Goal: Information Seeking & Learning: Learn about a topic

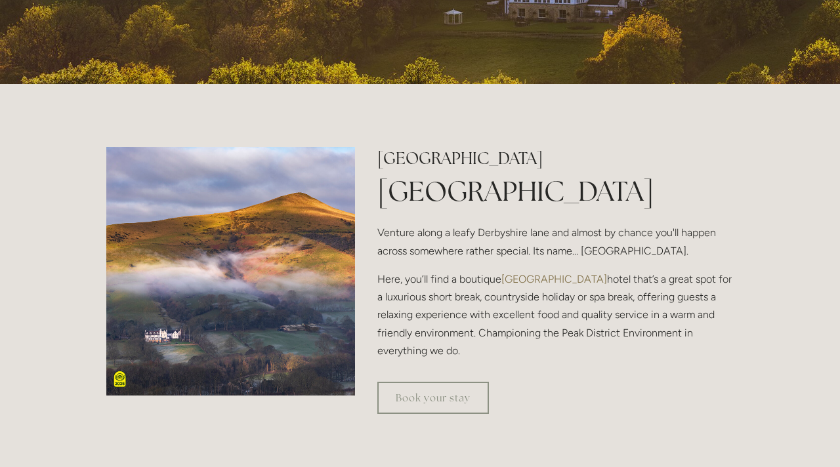
scroll to position [314, 0]
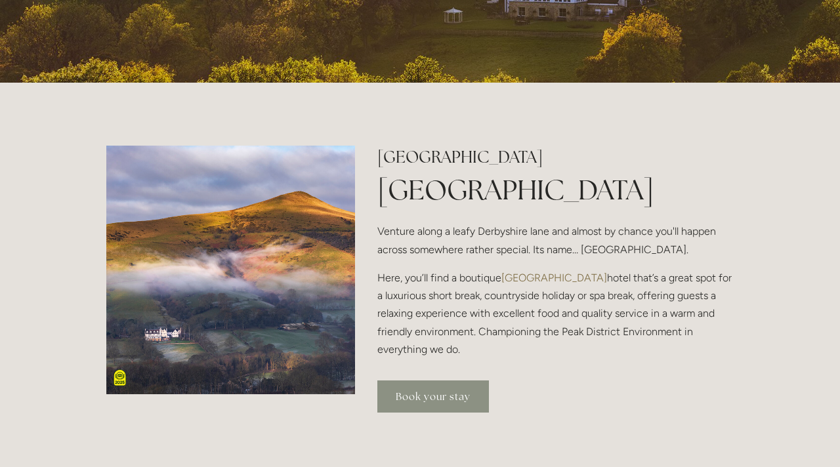
click at [415, 402] on link "Book your stay" at bounding box center [434, 397] width 112 height 32
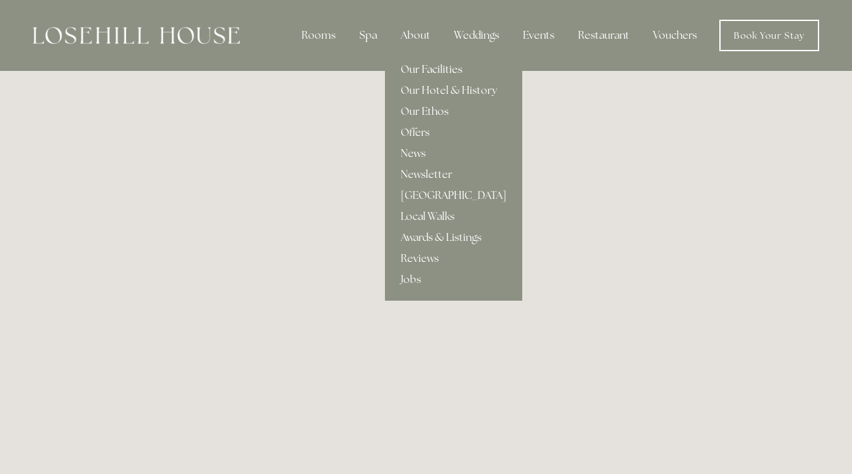
click at [425, 72] on link "Our Facilities" at bounding box center [453, 69] width 137 height 21
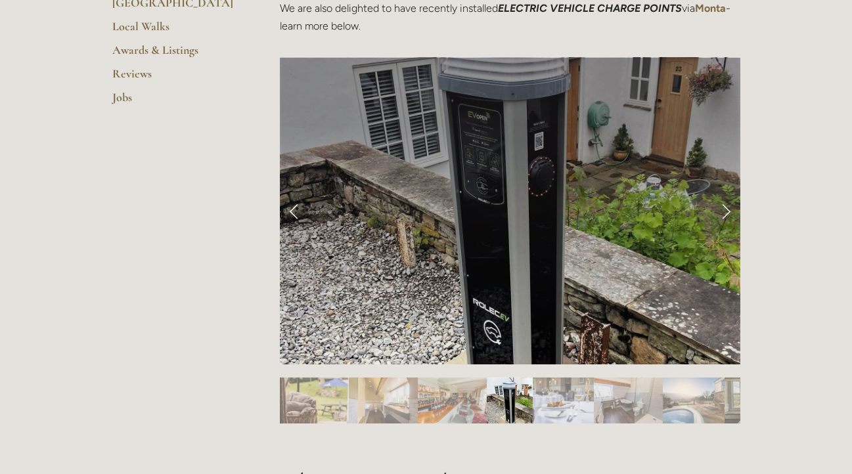
scroll to position [506, 0]
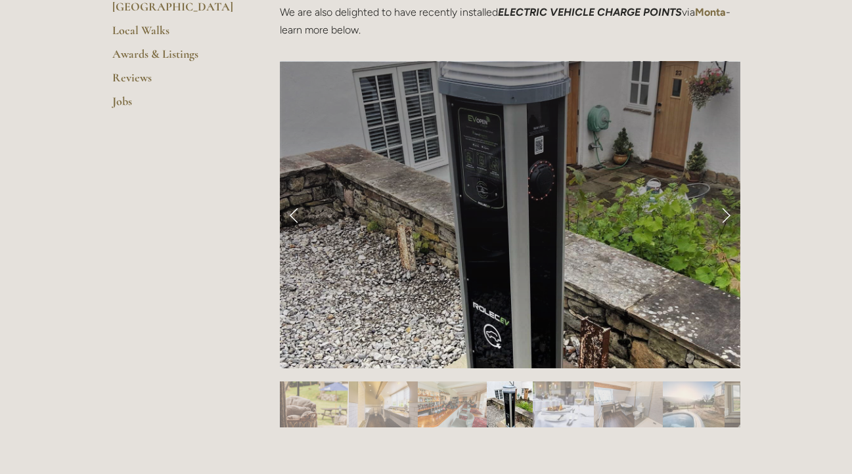
click at [714, 215] on link "Next Slide" at bounding box center [725, 214] width 29 height 39
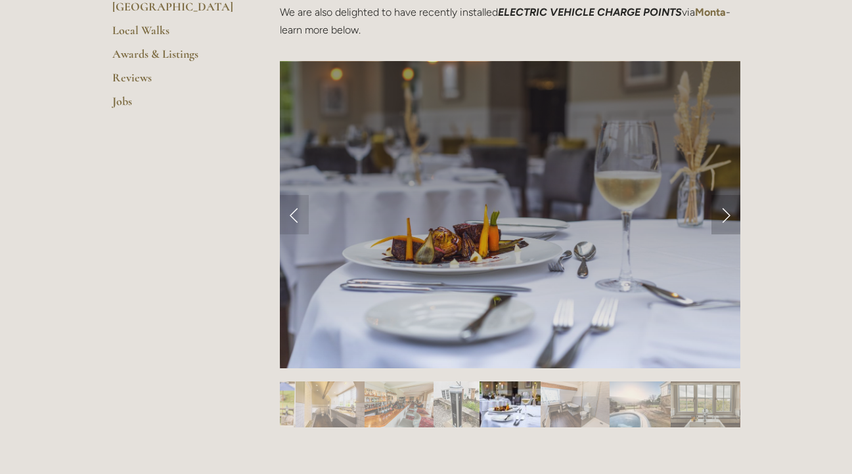
click at [714, 215] on link "Next Slide" at bounding box center [725, 214] width 29 height 39
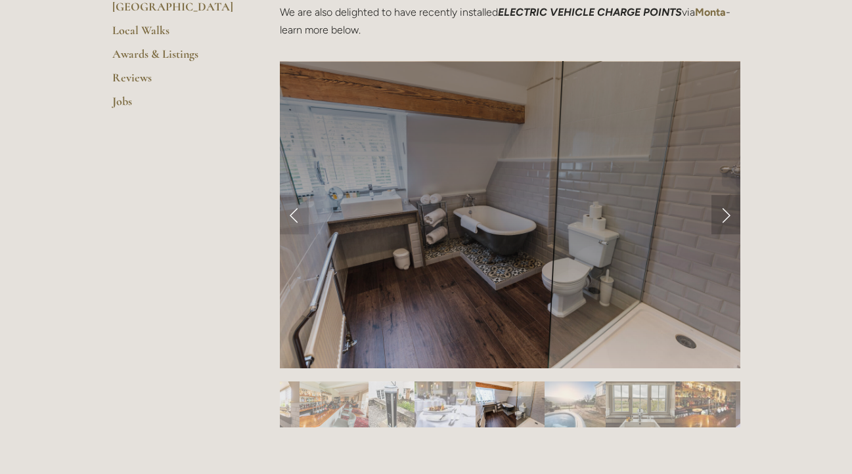
click at [714, 215] on link "Next Slide" at bounding box center [725, 214] width 29 height 39
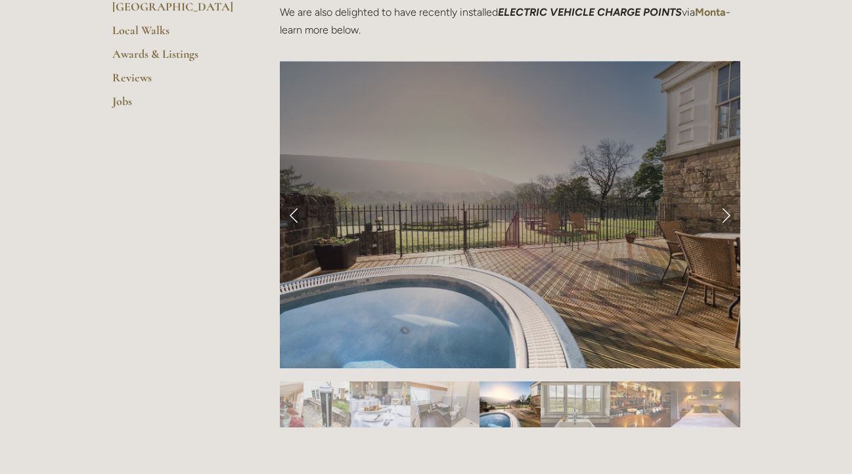
click at [714, 215] on link "Next Slide" at bounding box center [725, 214] width 29 height 39
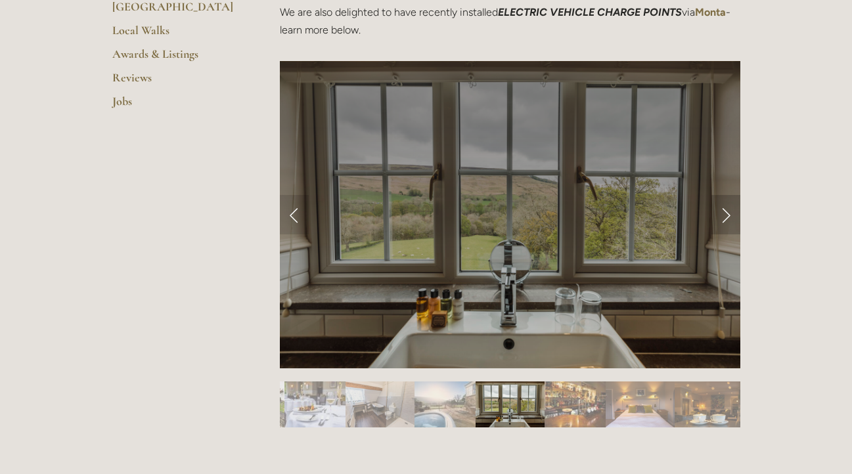
click at [714, 215] on link "Next Slide" at bounding box center [725, 214] width 29 height 39
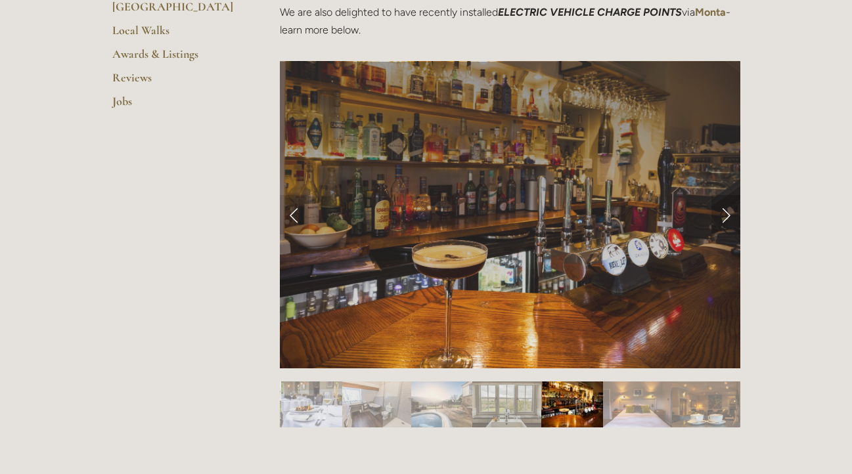
click at [714, 215] on link "Next Slide" at bounding box center [725, 214] width 29 height 39
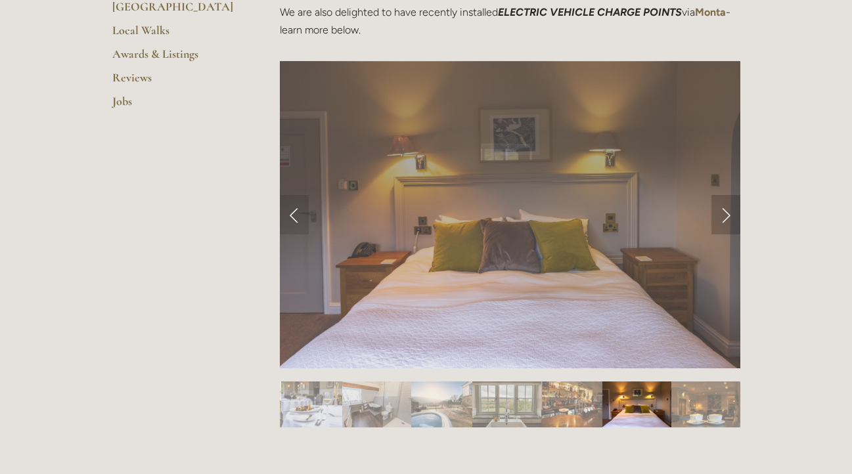
click at [714, 215] on link "Next Slide" at bounding box center [725, 214] width 29 height 39
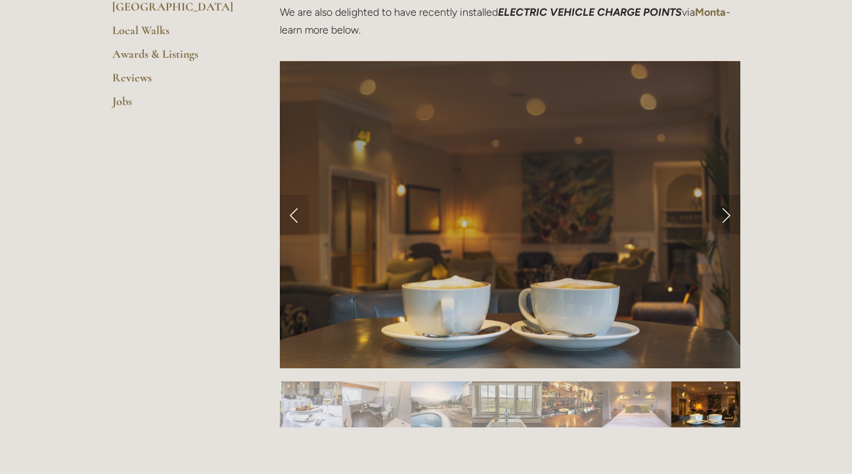
click at [714, 215] on link "Next Slide" at bounding box center [725, 214] width 29 height 39
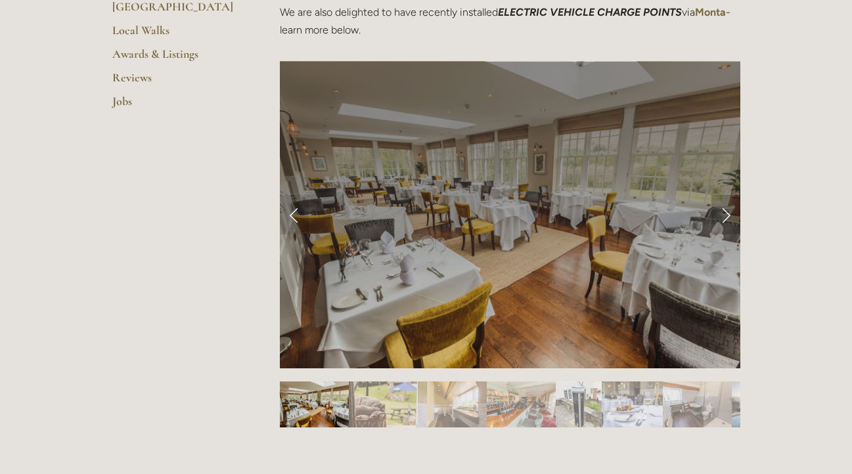
click at [714, 215] on link "Next Slide" at bounding box center [725, 214] width 29 height 39
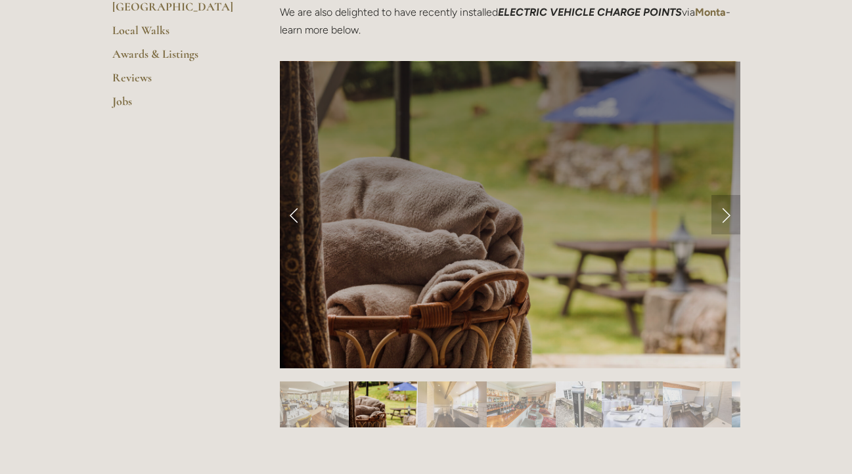
click at [714, 215] on link "Next Slide" at bounding box center [725, 214] width 29 height 39
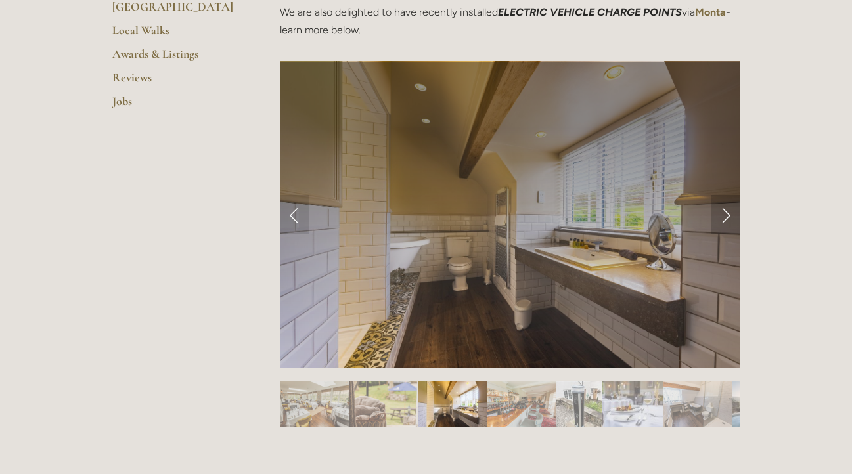
click at [714, 215] on link "Next Slide" at bounding box center [725, 214] width 29 height 39
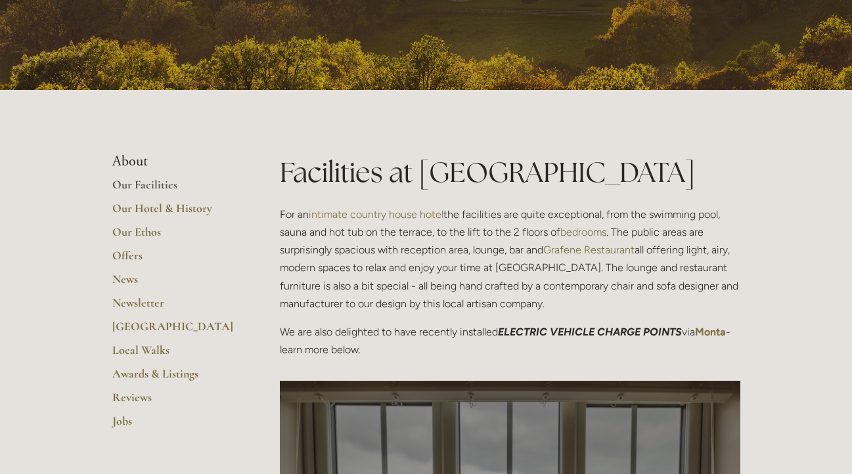
scroll to position [186, 0]
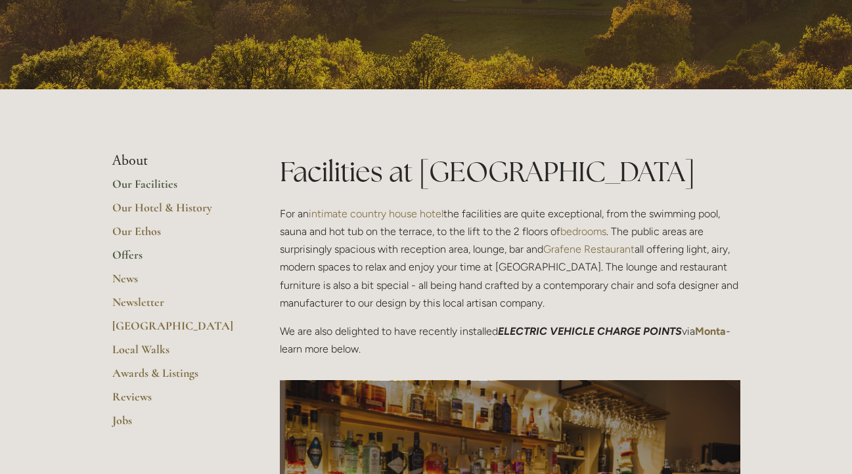
click at [138, 260] on link "Offers" at bounding box center [174, 260] width 125 height 24
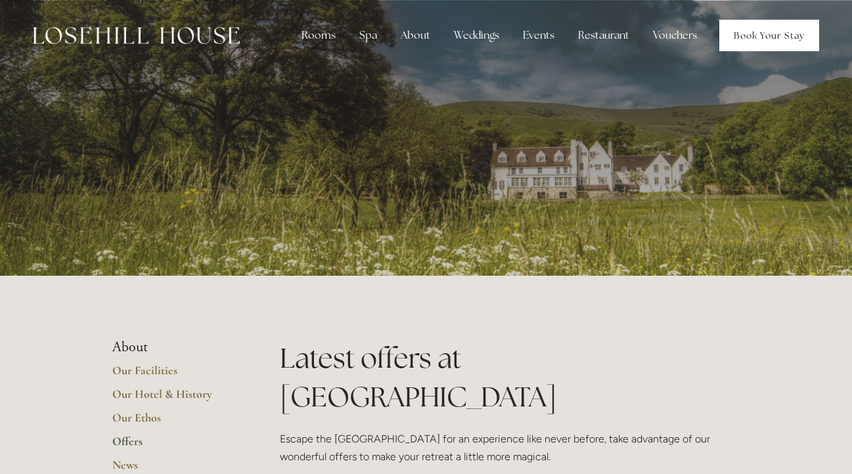
click at [760, 32] on link "Book Your Stay" at bounding box center [769, 36] width 100 height 32
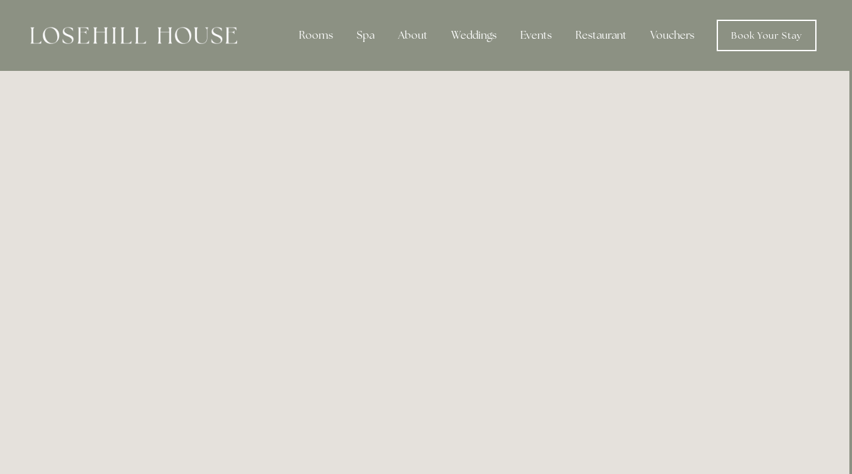
scroll to position [0, 3]
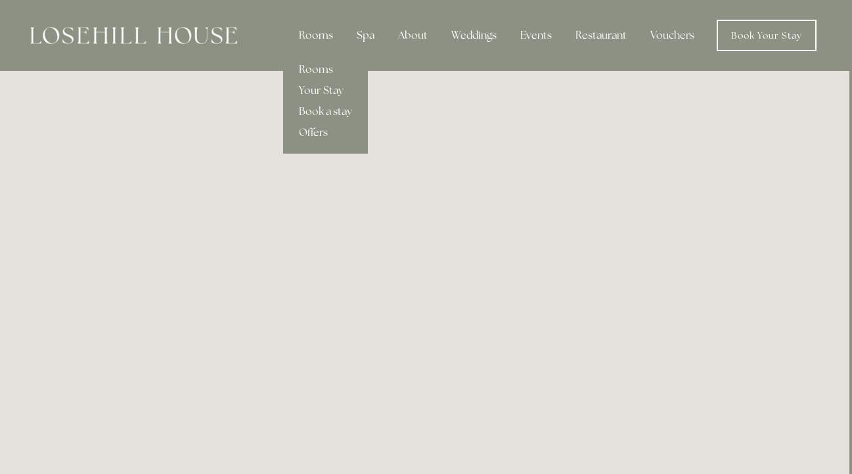
click at [318, 70] on link "Rooms" at bounding box center [325, 69] width 85 height 21
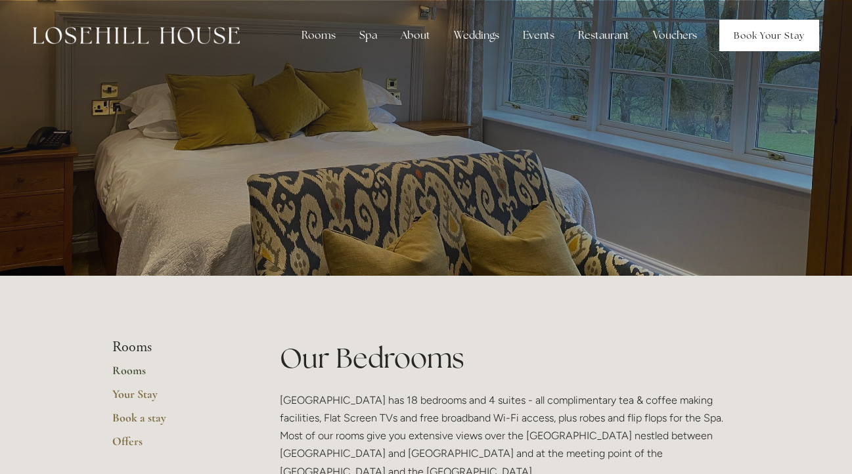
click at [779, 42] on link "Book Your Stay" at bounding box center [769, 36] width 100 height 32
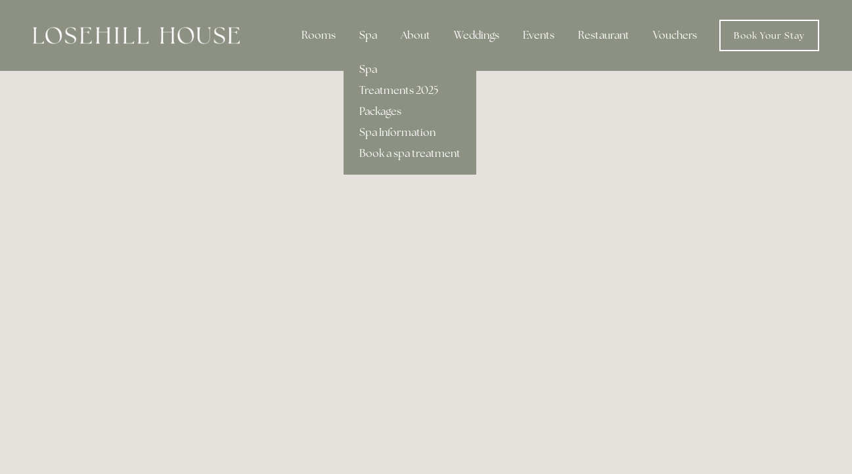
click at [376, 74] on link "Spa" at bounding box center [409, 69] width 133 height 21
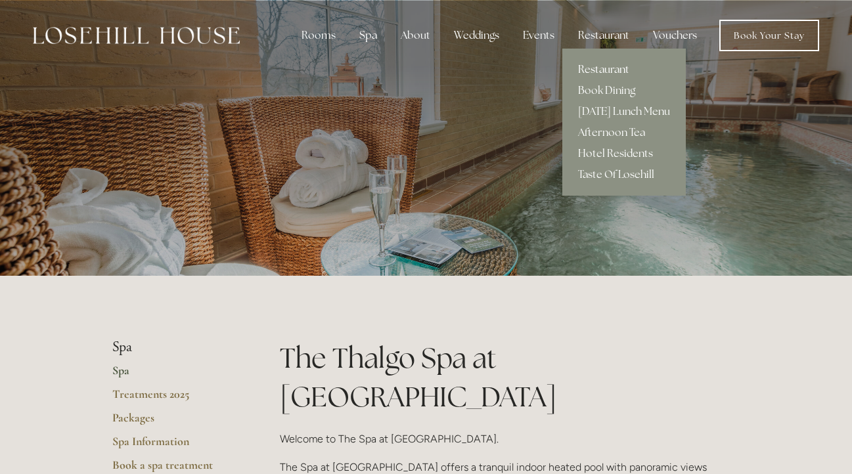
click at [598, 64] on link "Restaurant" at bounding box center [623, 69] width 123 height 21
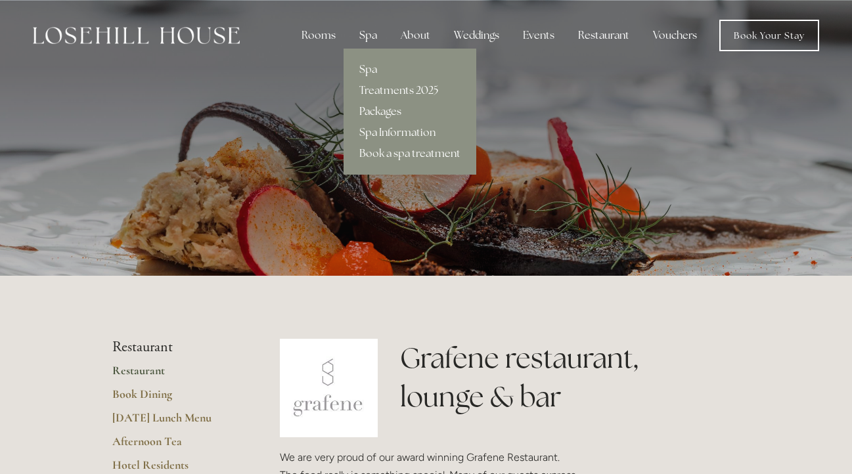
click at [379, 110] on link "Packages" at bounding box center [409, 111] width 133 height 21
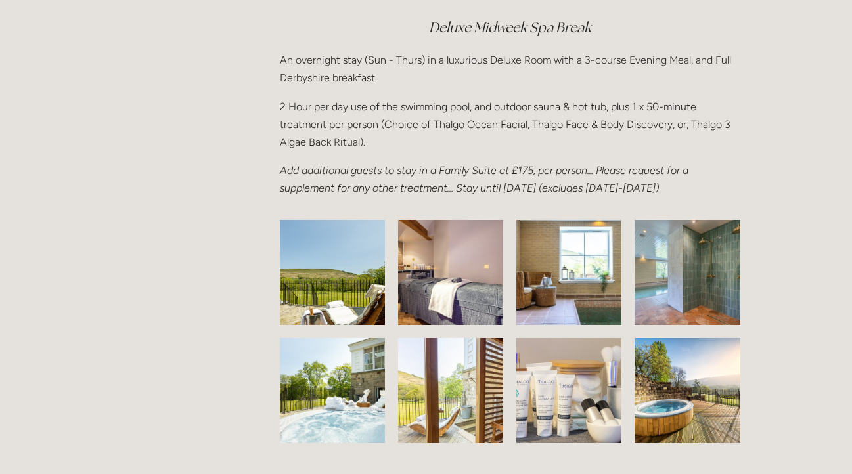
scroll to position [1951, 0]
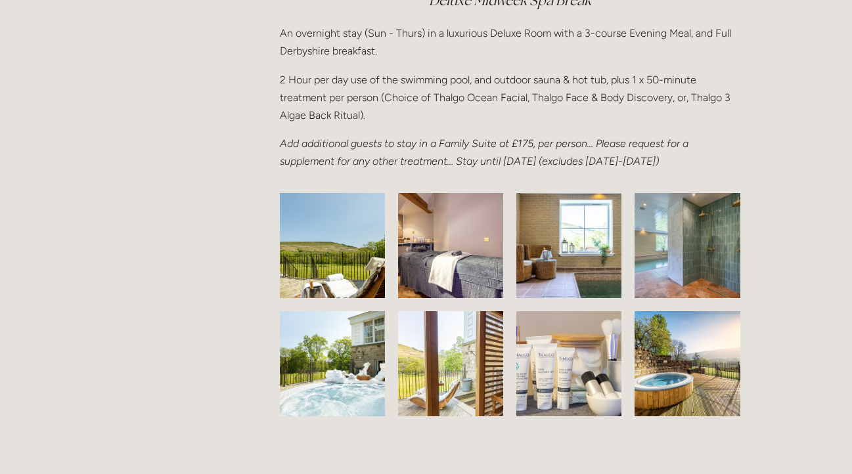
click at [336, 277] on img at bounding box center [331, 246] width 165 height 105
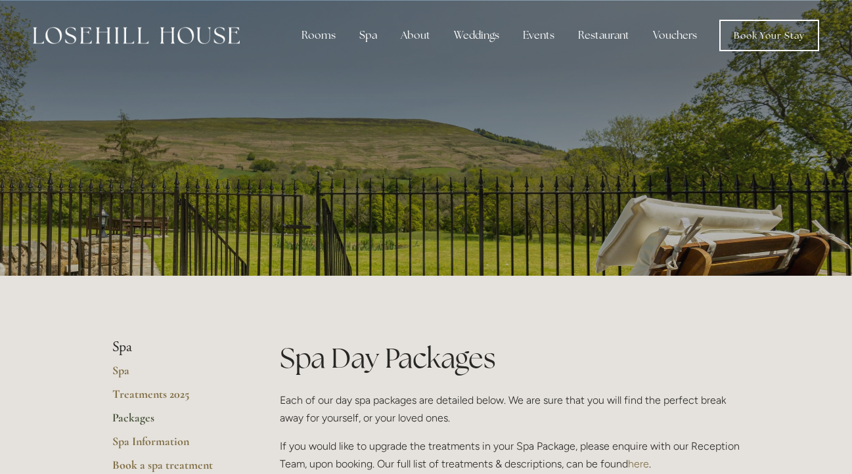
scroll to position [0, 0]
